Goal: Information Seeking & Learning: Learn about a topic

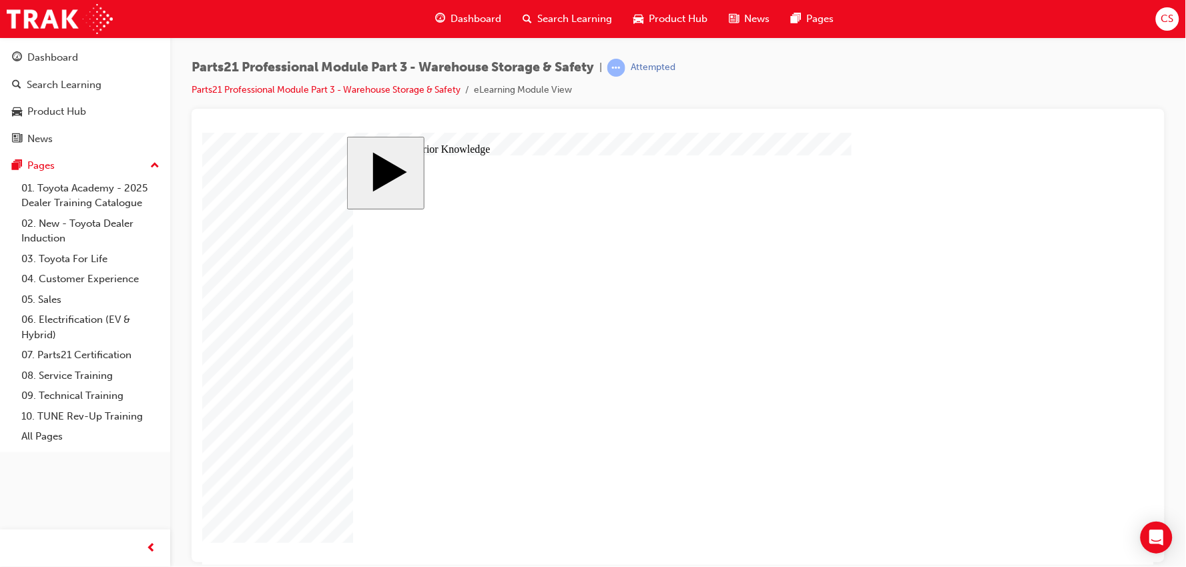
click at [796, 135] on body "slide: Activate Prior Knowledge Step 7 - Transfer Part 7 Preparation Prepare tr…" at bounding box center [678, 348] width 952 height 433
